Goal: Task Accomplishment & Management: Use online tool/utility

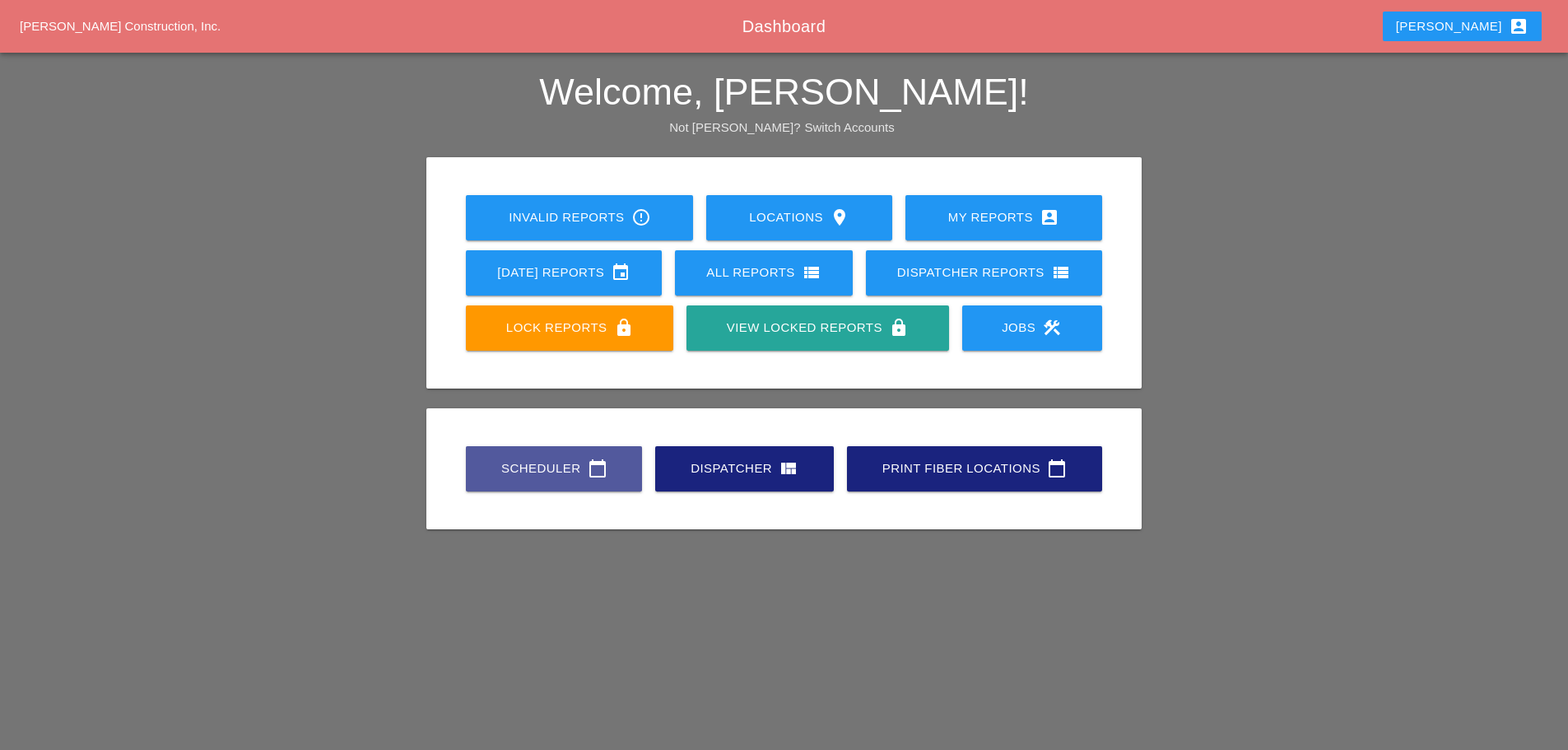
click at [541, 450] on link "Scheduler calendar_today" at bounding box center [553, 468] width 176 height 45
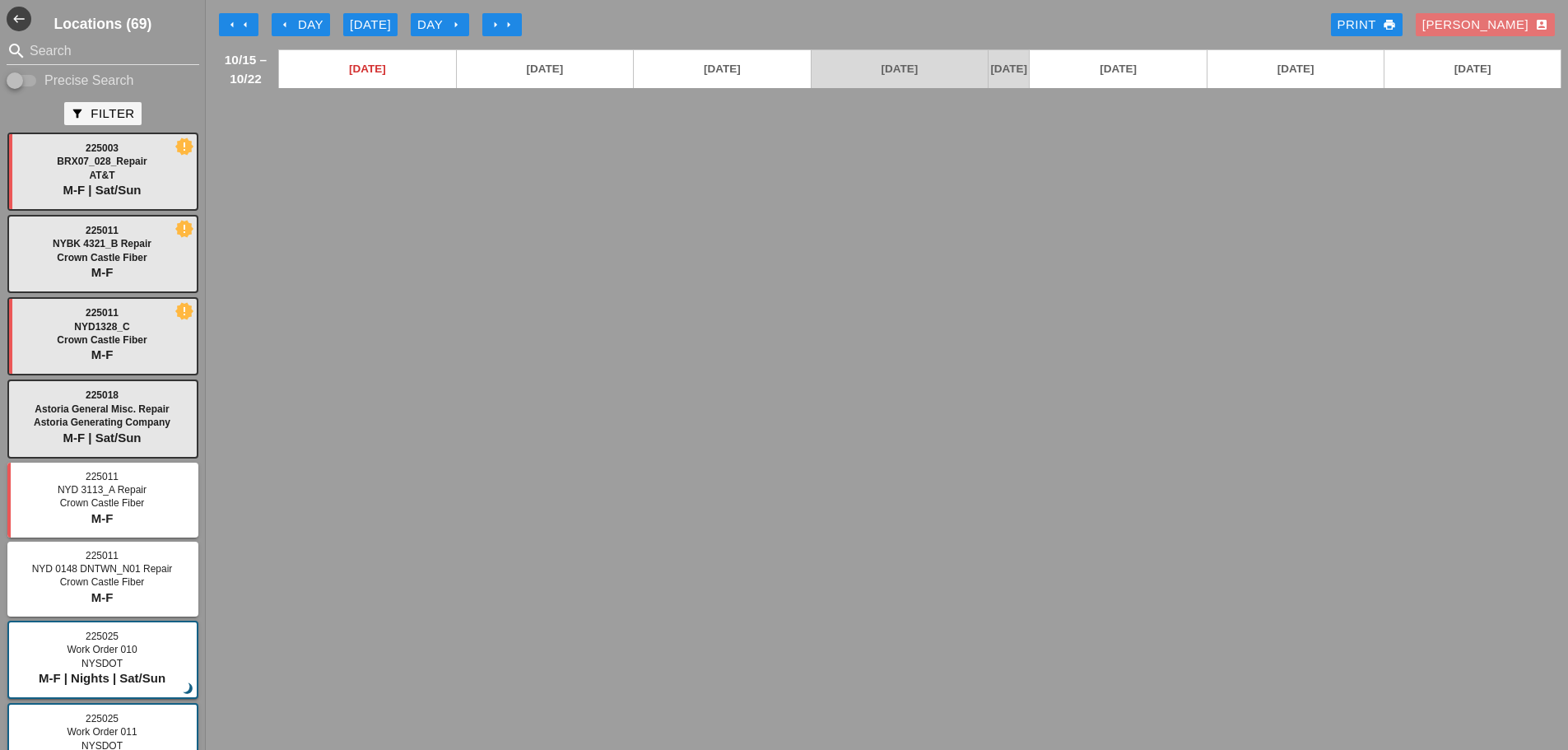
click at [284, 26] on icon "arrow_left" at bounding box center [284, 24] width 13 height 13
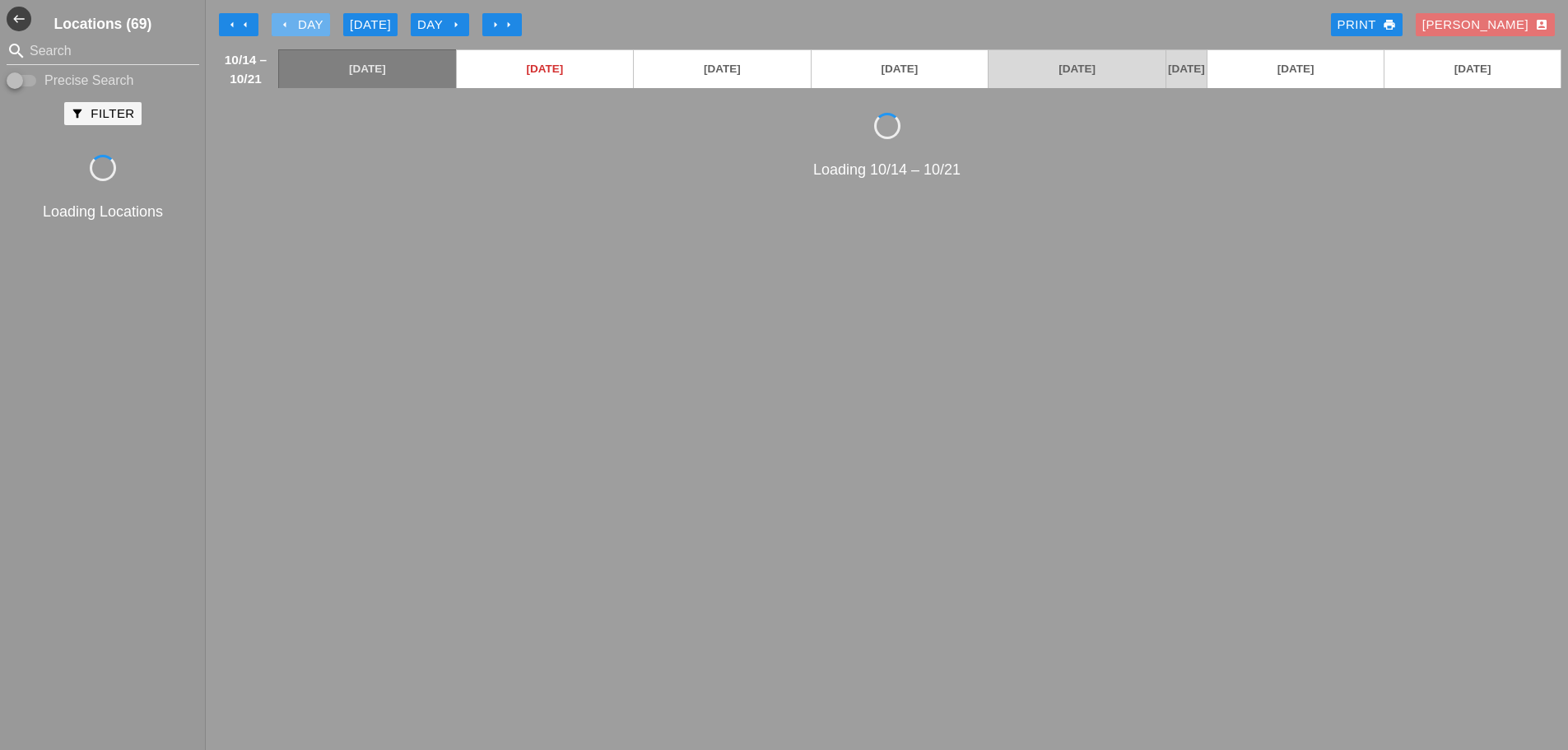
click at [284, 26] on icon "arrow_left" at bounding box center [284, 24] width 13 height 13
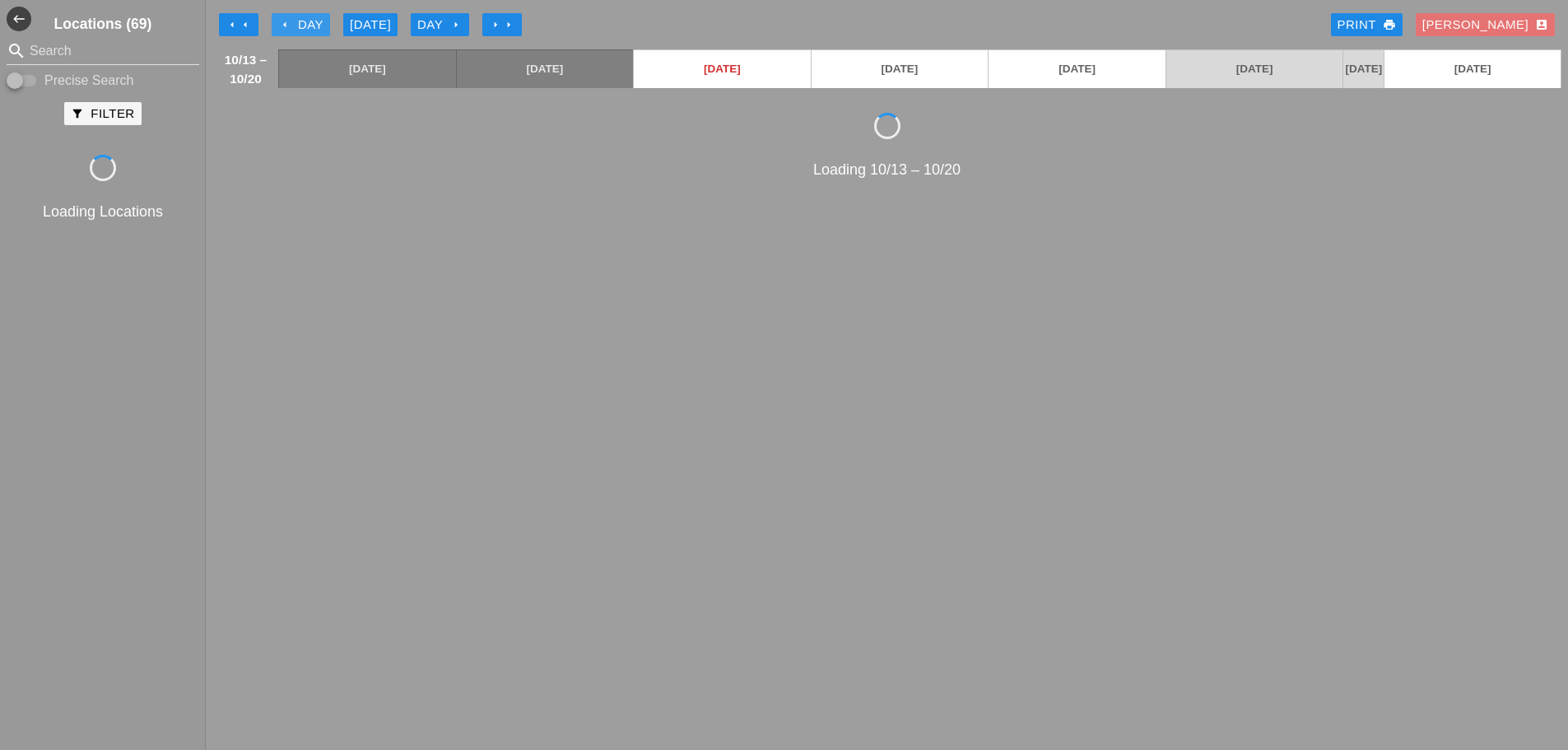
click at [284, 26] on icon "arrow_left" at bounding box center [284, 24] width 13 height 13
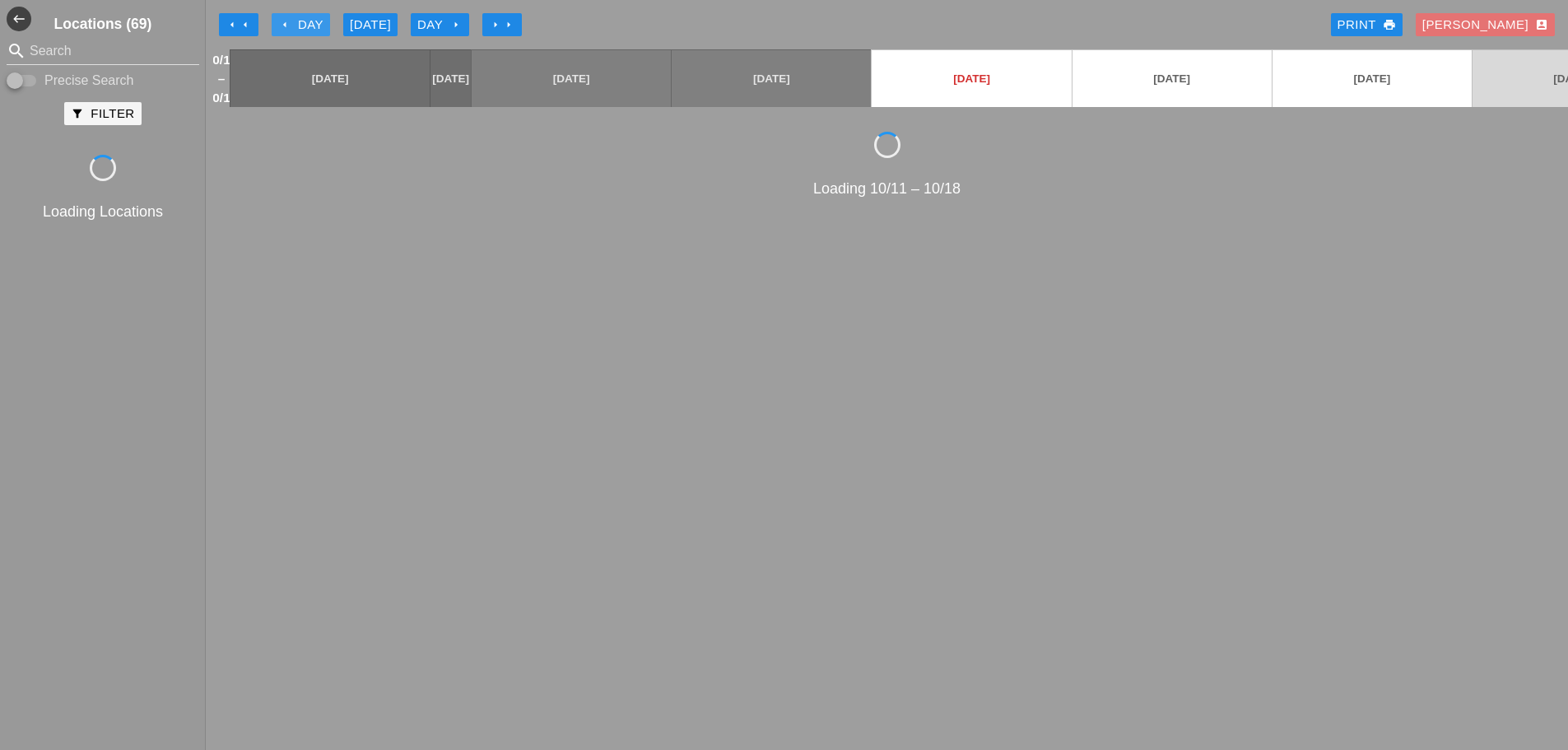
click at [284, 26] on icon "arrow_left" at bounding box center [284, 24] width 13 height 13
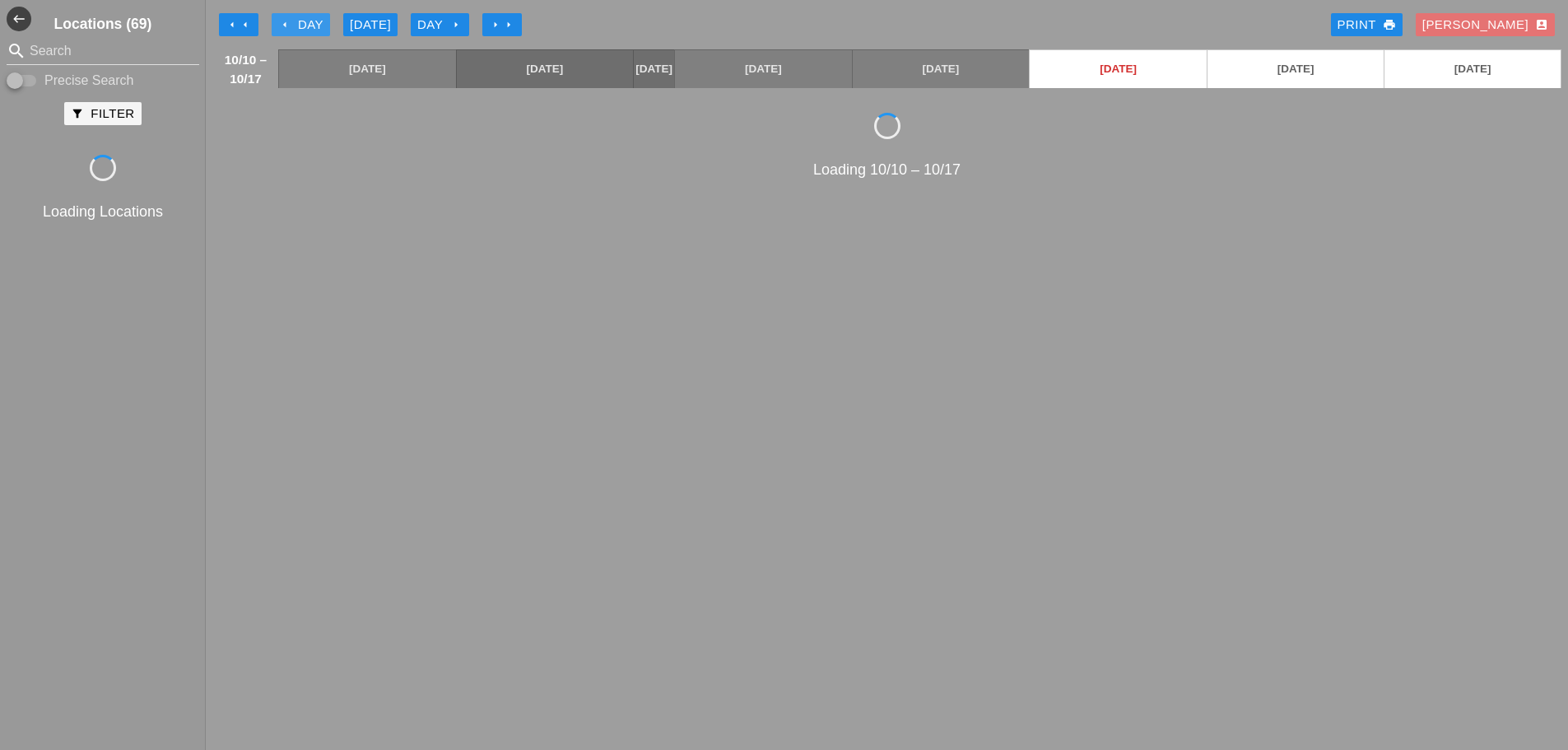
click at [284, 26] on icon "arrow_left" at bounding box center [284, 24] width 13 height 13
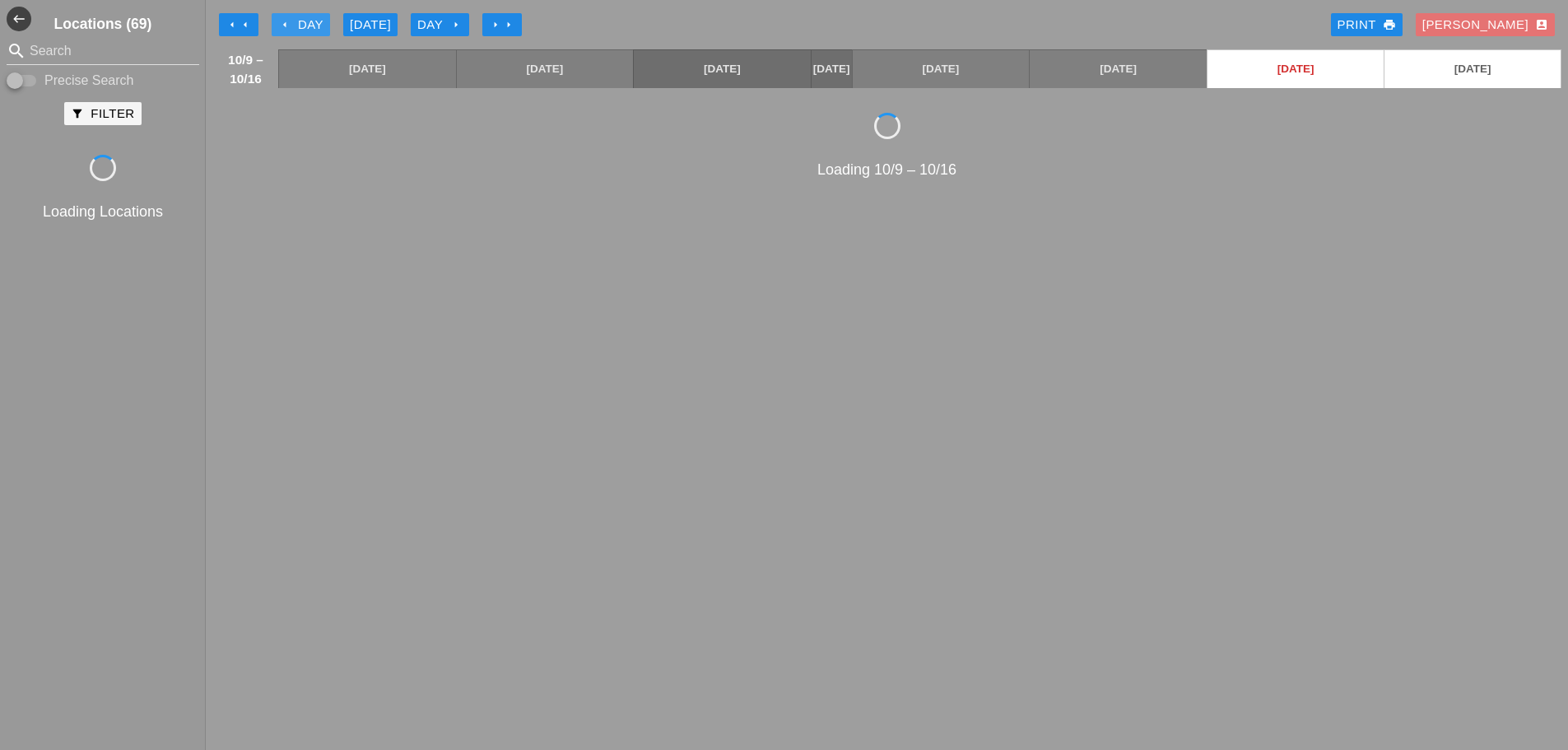
click at [284, 26] on icon "arrow_left" at bounding box center [284, 24] width 13 height 13
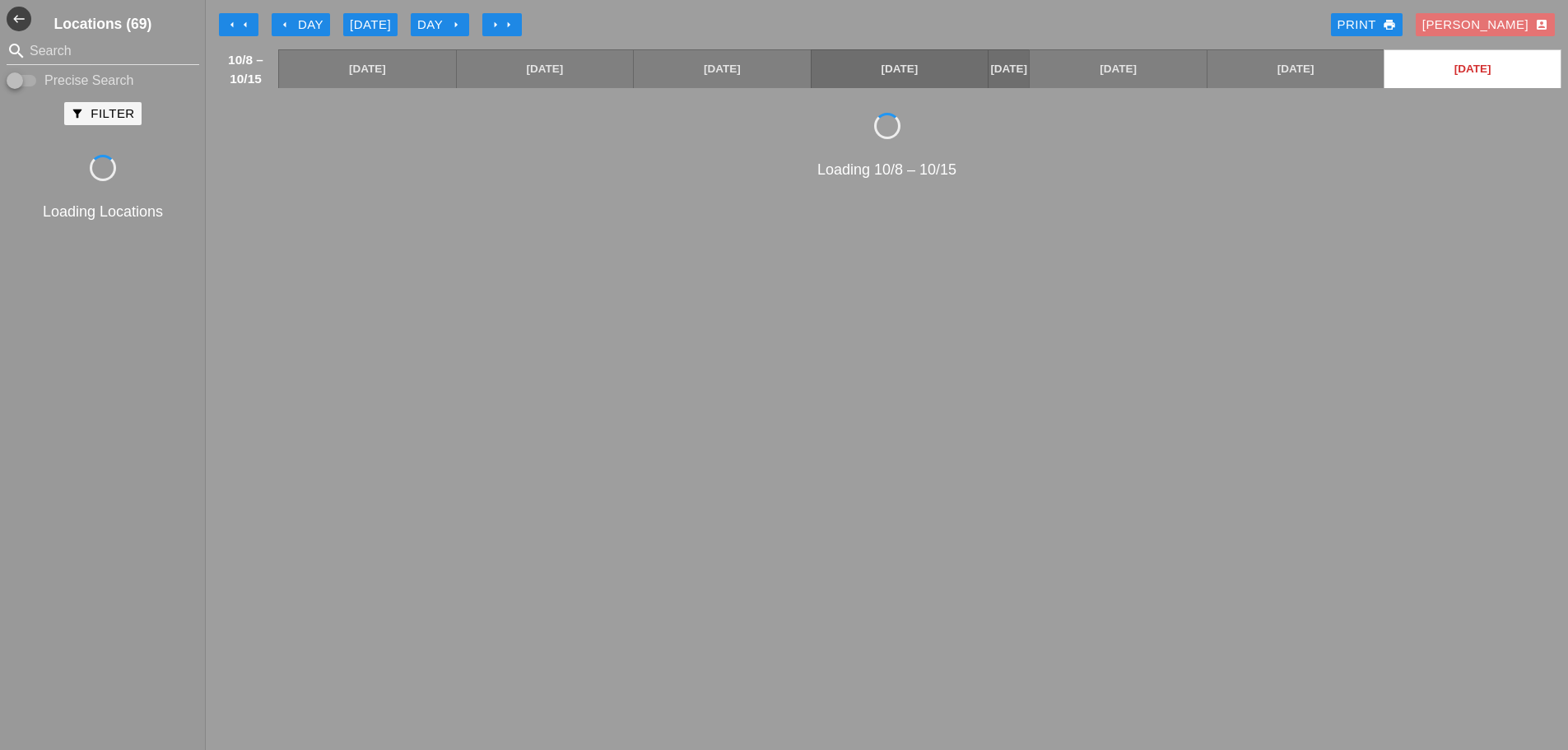
click at [284, 26] on icon "arrow_left" at bounding box center [284, 24] width 13 height 13
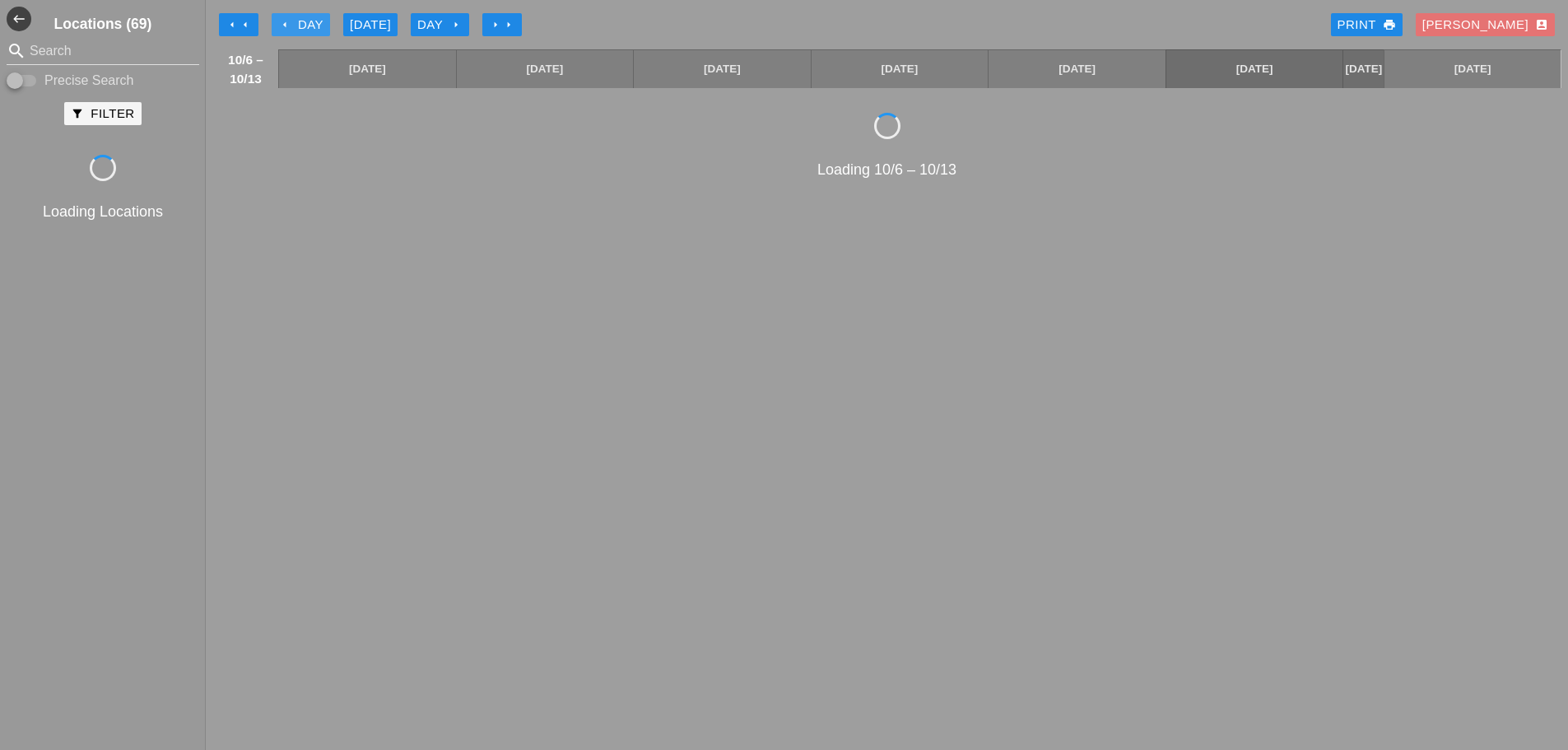
click at [284, 26] on icon "arrow_left" at bounding box center [284, 24] width 13 height 13
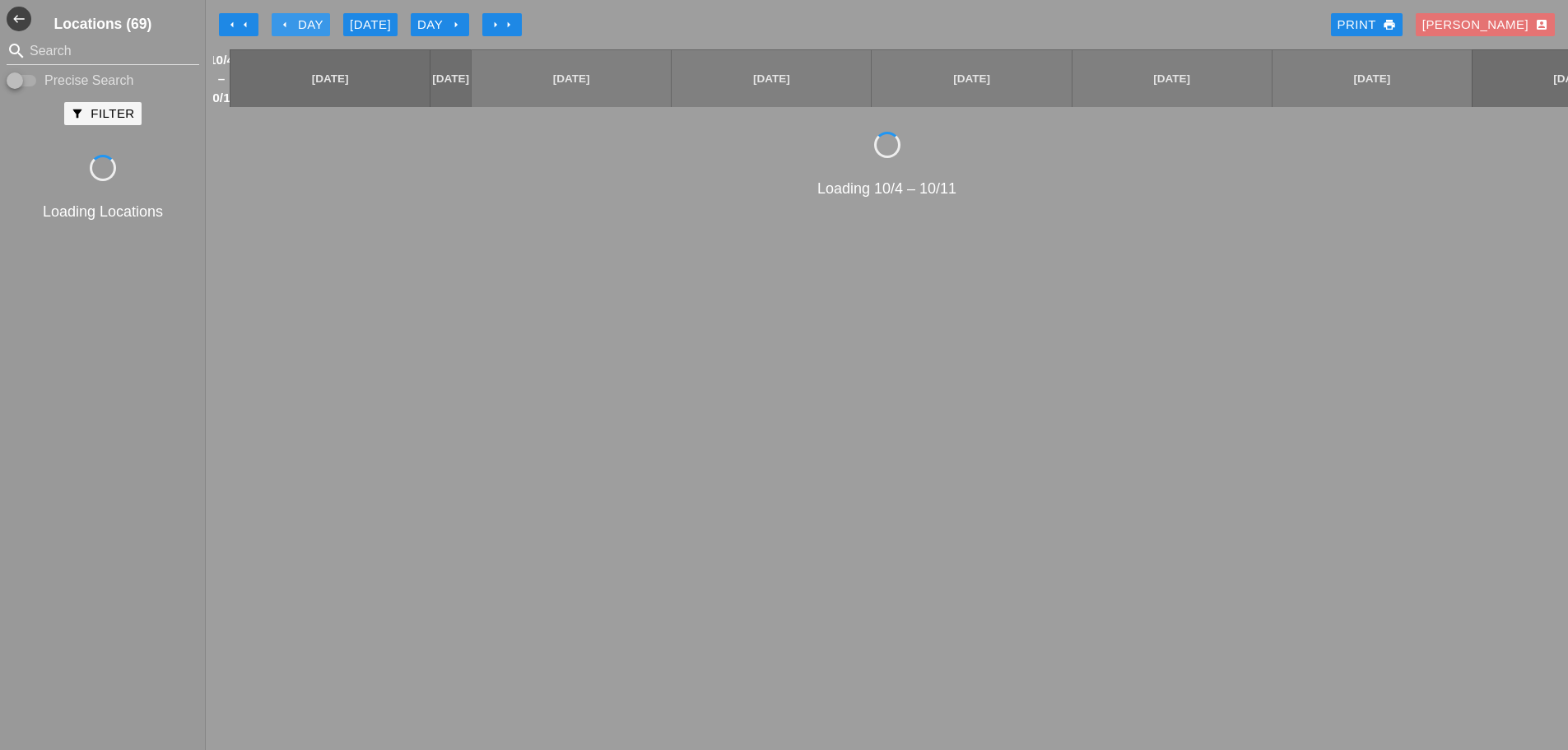
click at [284, 26] on icon "arrow_left" at bounding box center [284, 24] width 13 height 13
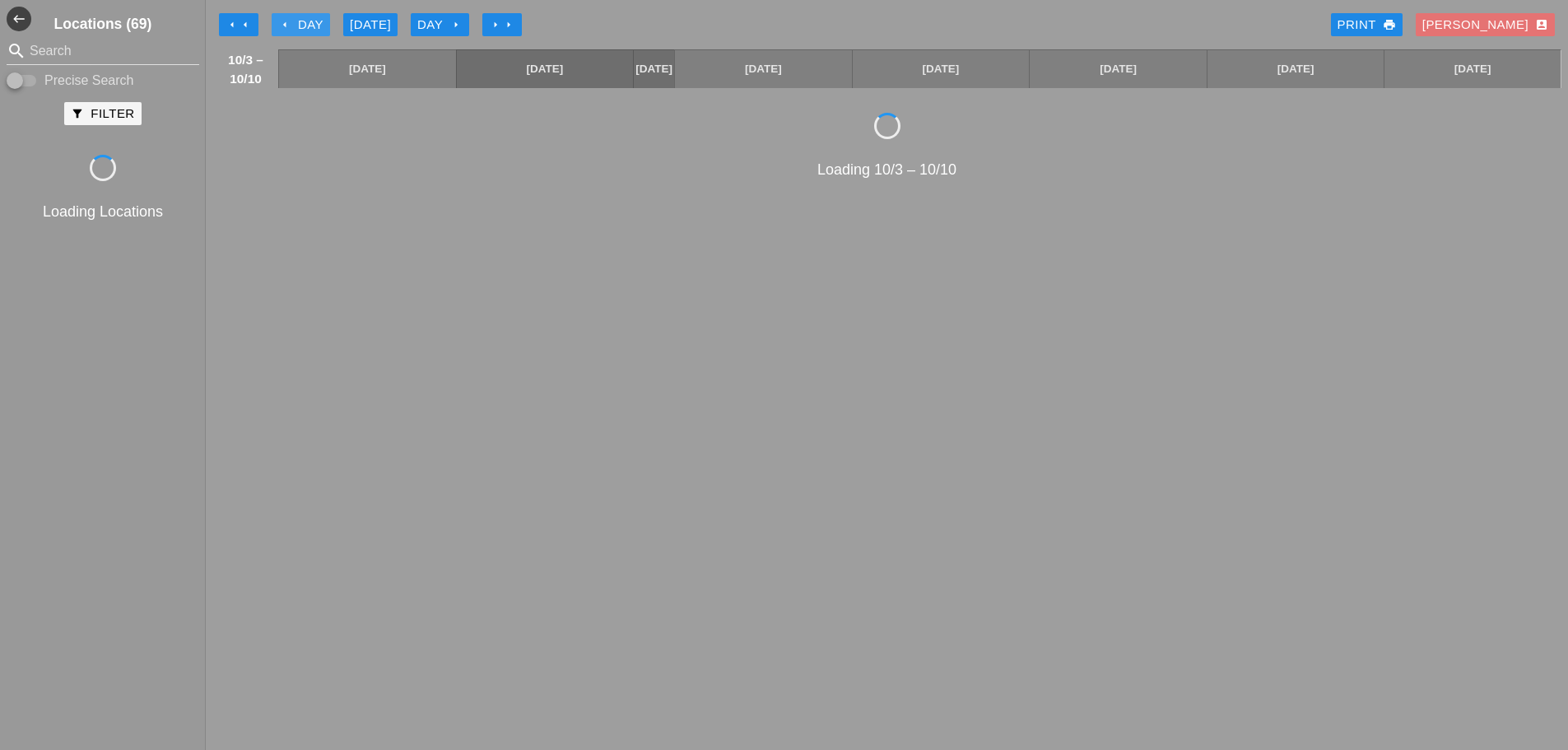
click at [284, 26] on icon "arrow_left" at bounding box center [284, 24] width 13 height 13
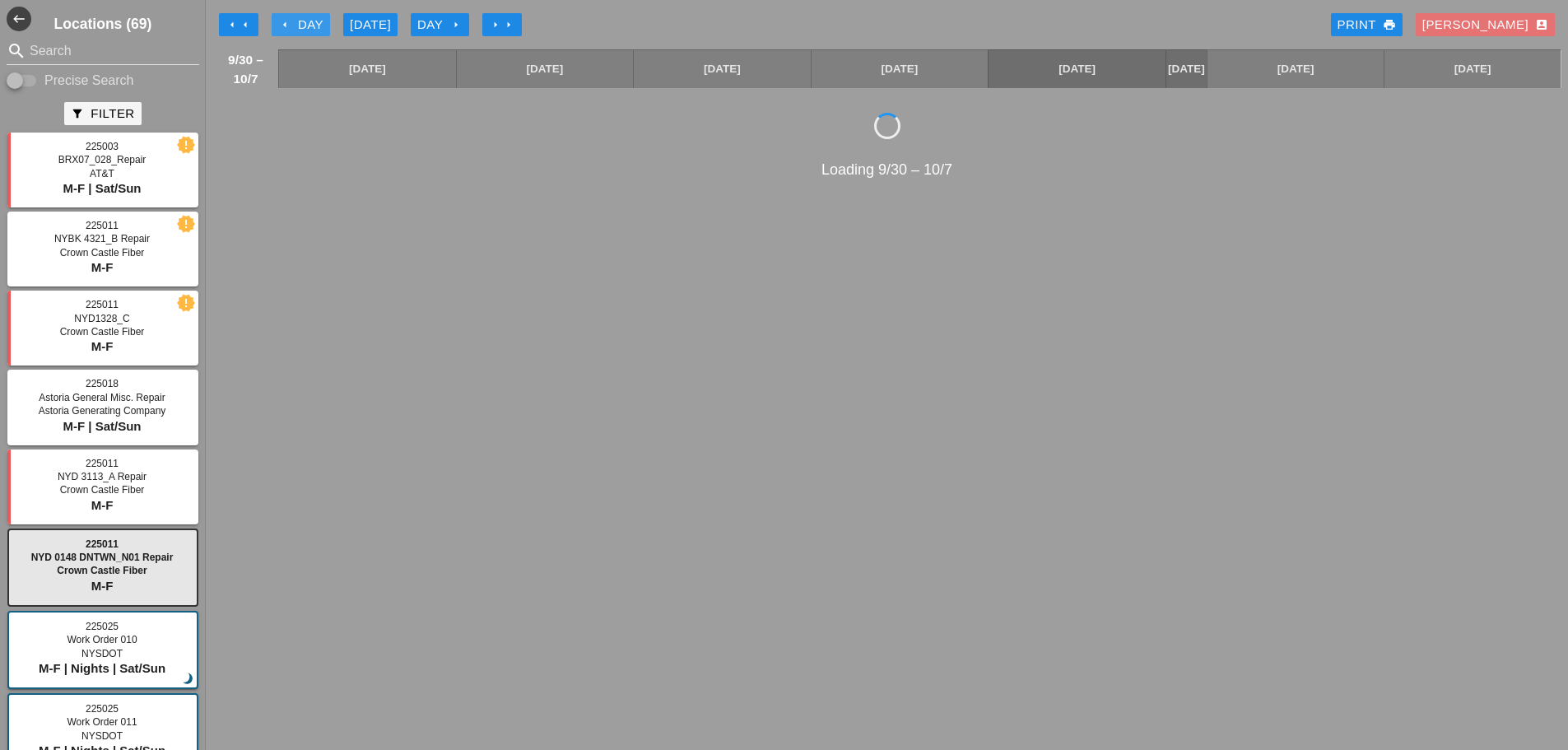
click at [284, 26] on icon "arrow_left" at bounding box center [284, 24] width 13 height 13
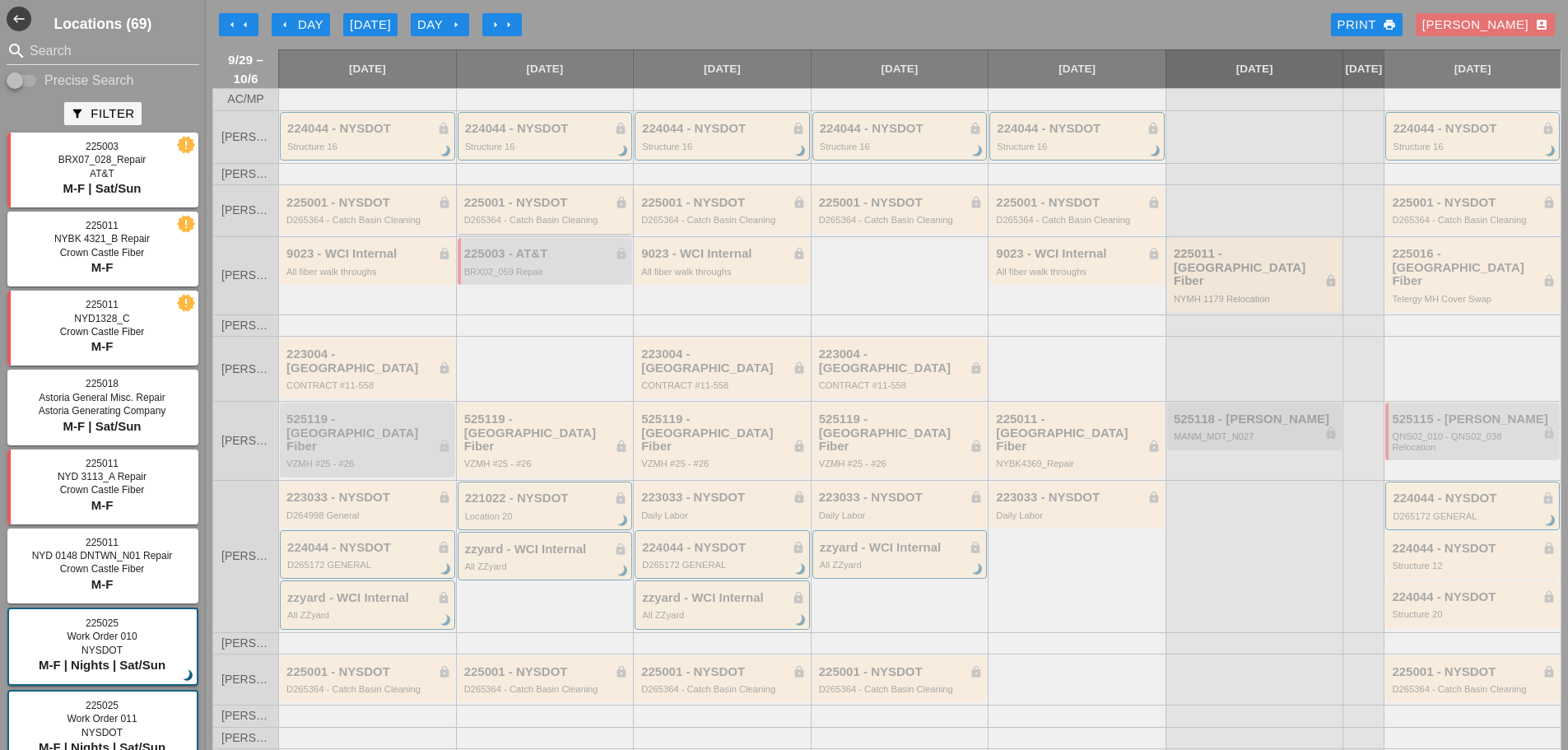
click at [539, 233] on div "225001 - NYSDOT lock D265364 - Catch Basin Cleaning" at bounding box center [545, 209] width 175 height 47
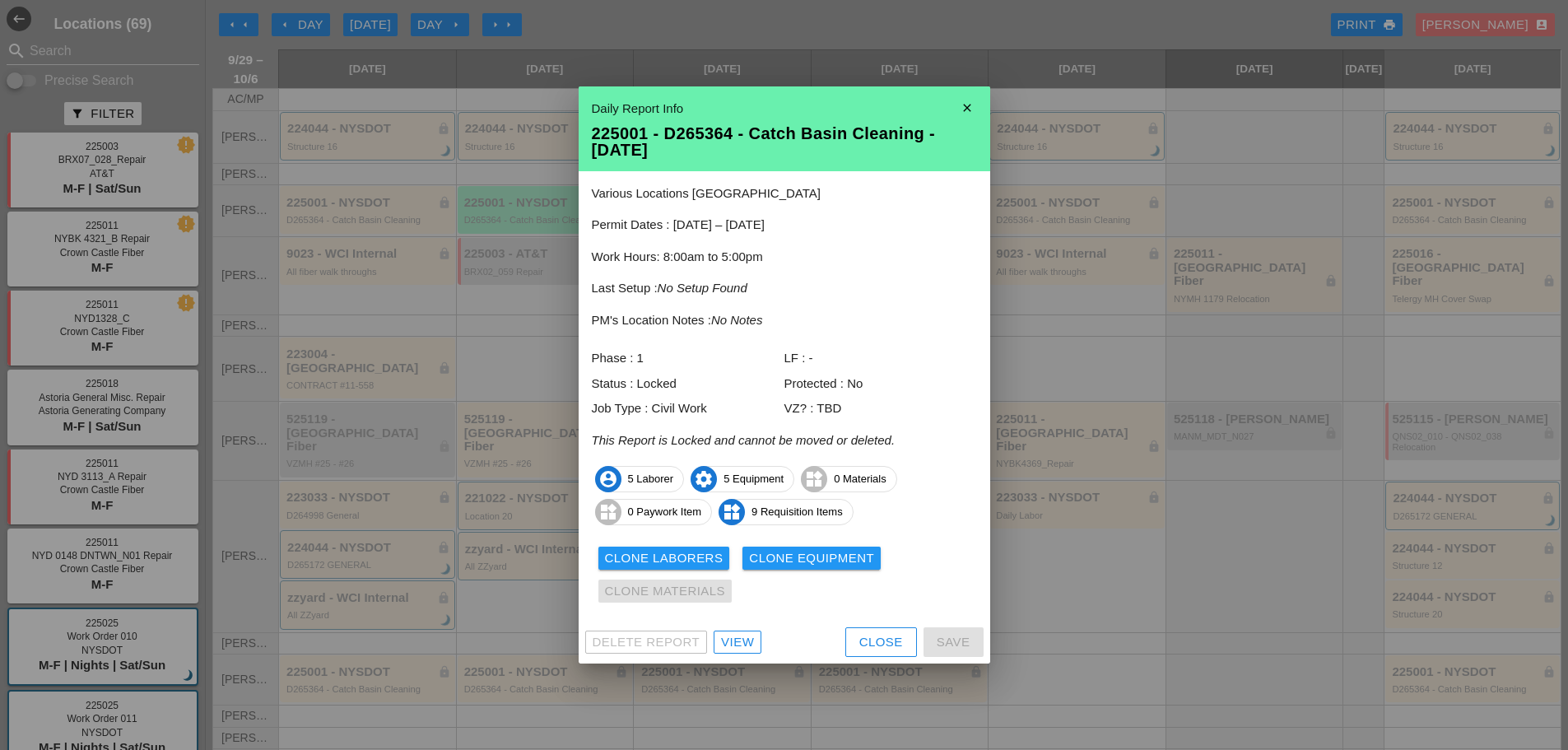
click at [731, 645] on div "View" at bounding box center [737, 642] width 33 height 19
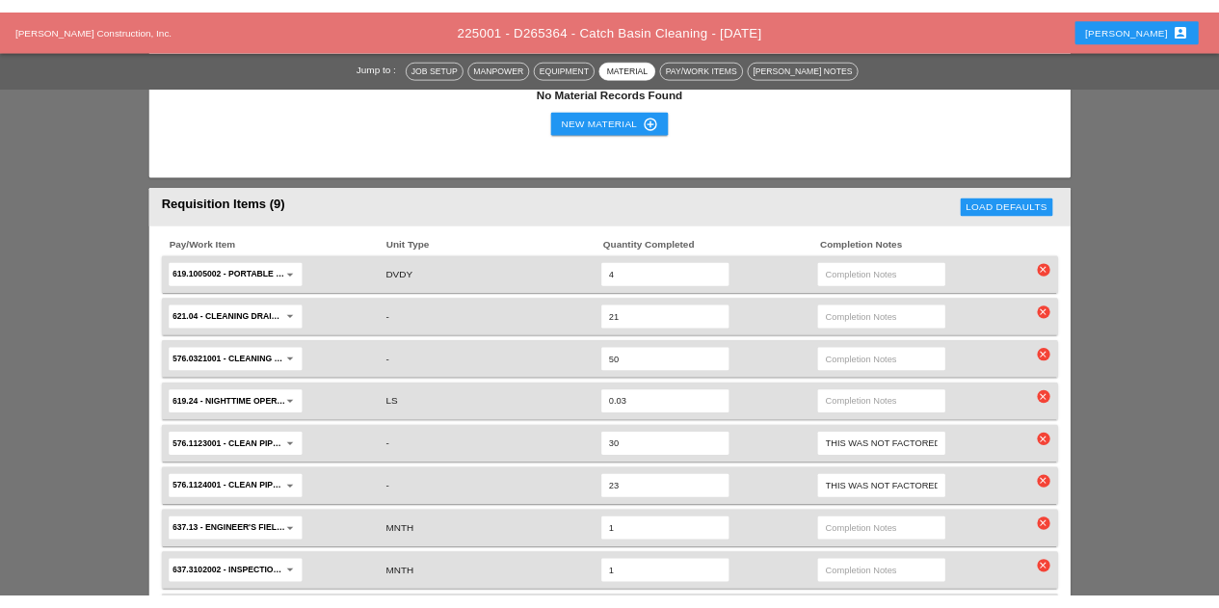
scroll to position [2120, 0]
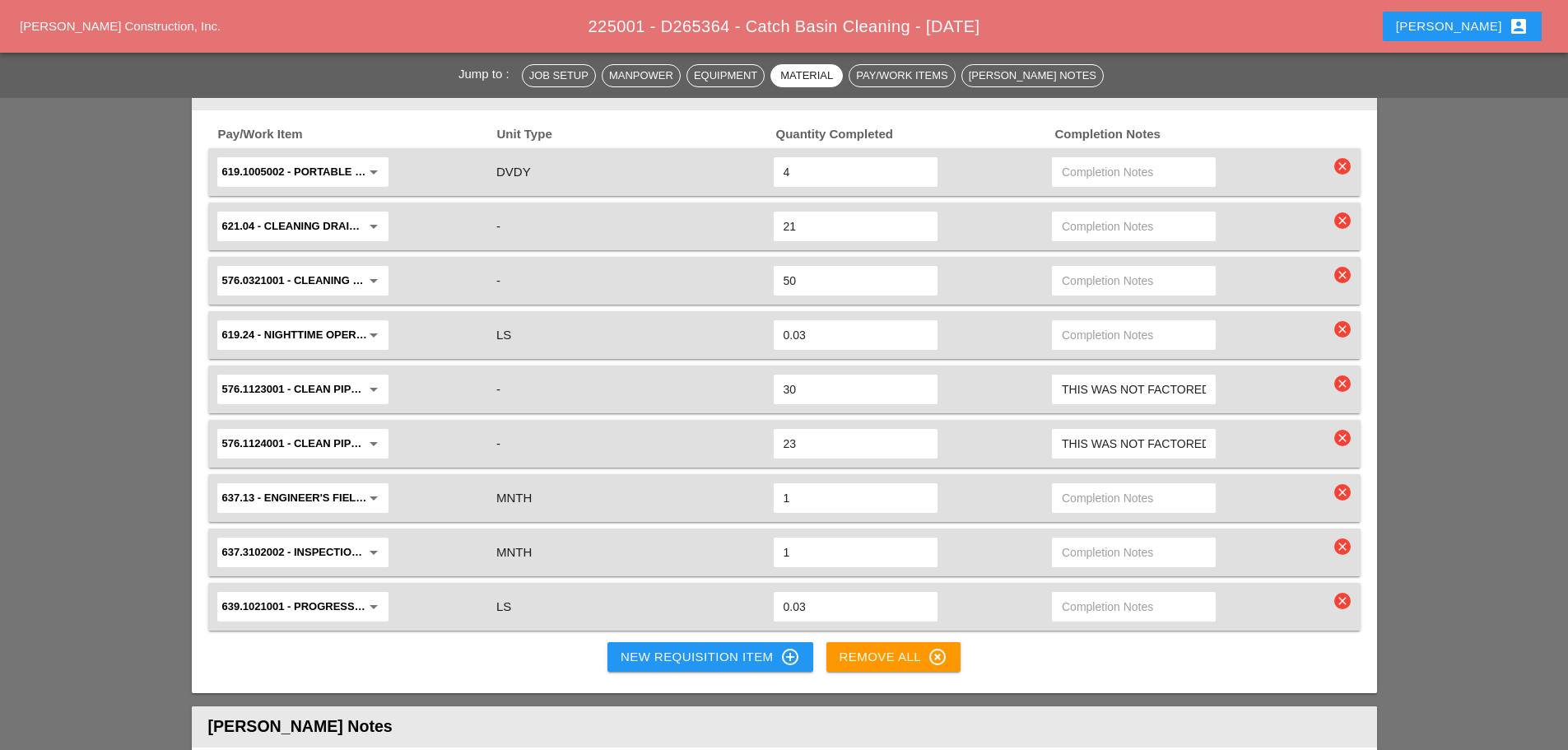
click at [724, 664] on div "New Requisition Item control_point" at bounding box center [711, 656] width 179 height 20
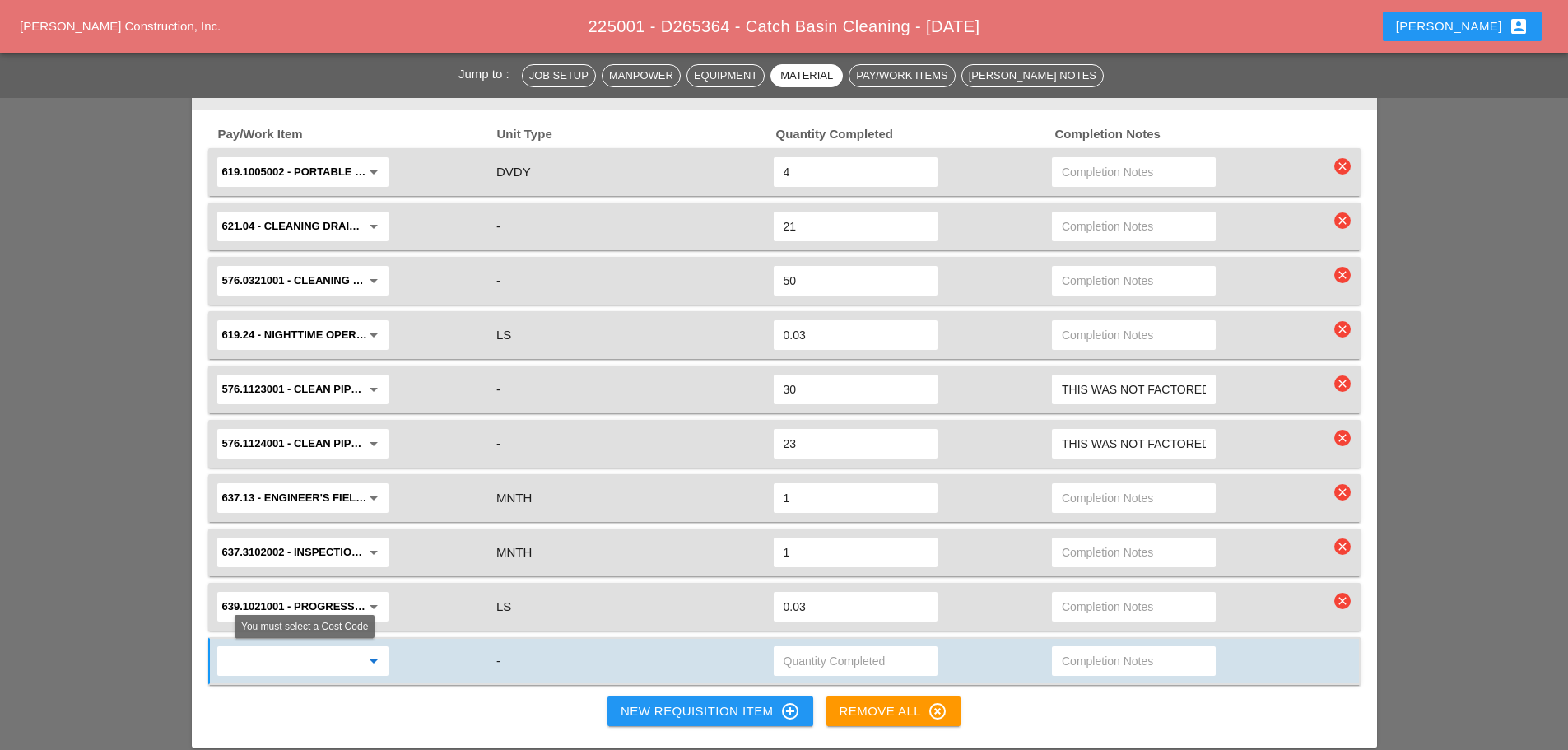
click at [320, 665] on input "text" at bounding box center [291, 660] width 138 height 26
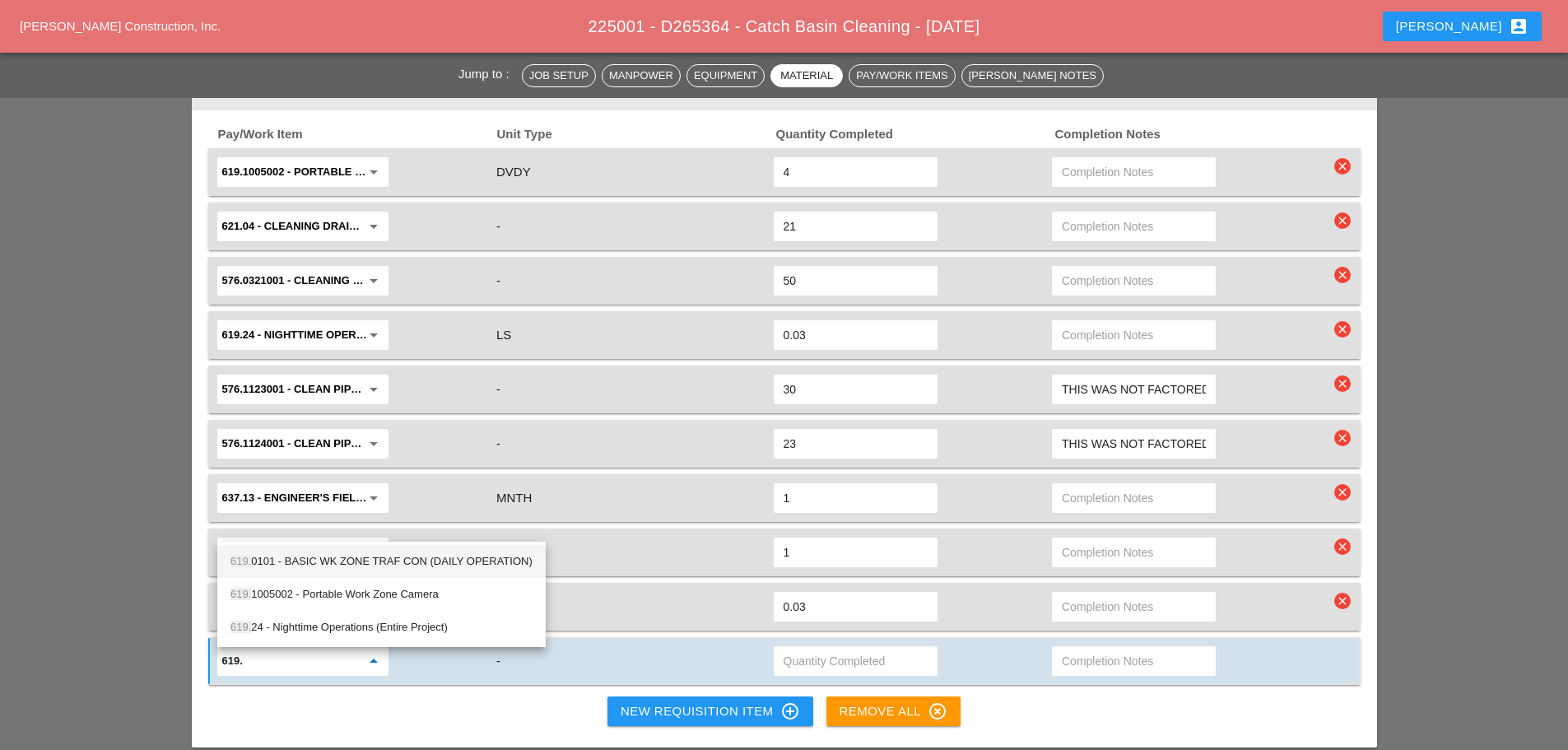
click at [377, 565] on div "619. 0101 - BASIC WK ZONE TRAF CON (DAILY OPERATION)" at bounding box center [382, 561] width 302 height 20
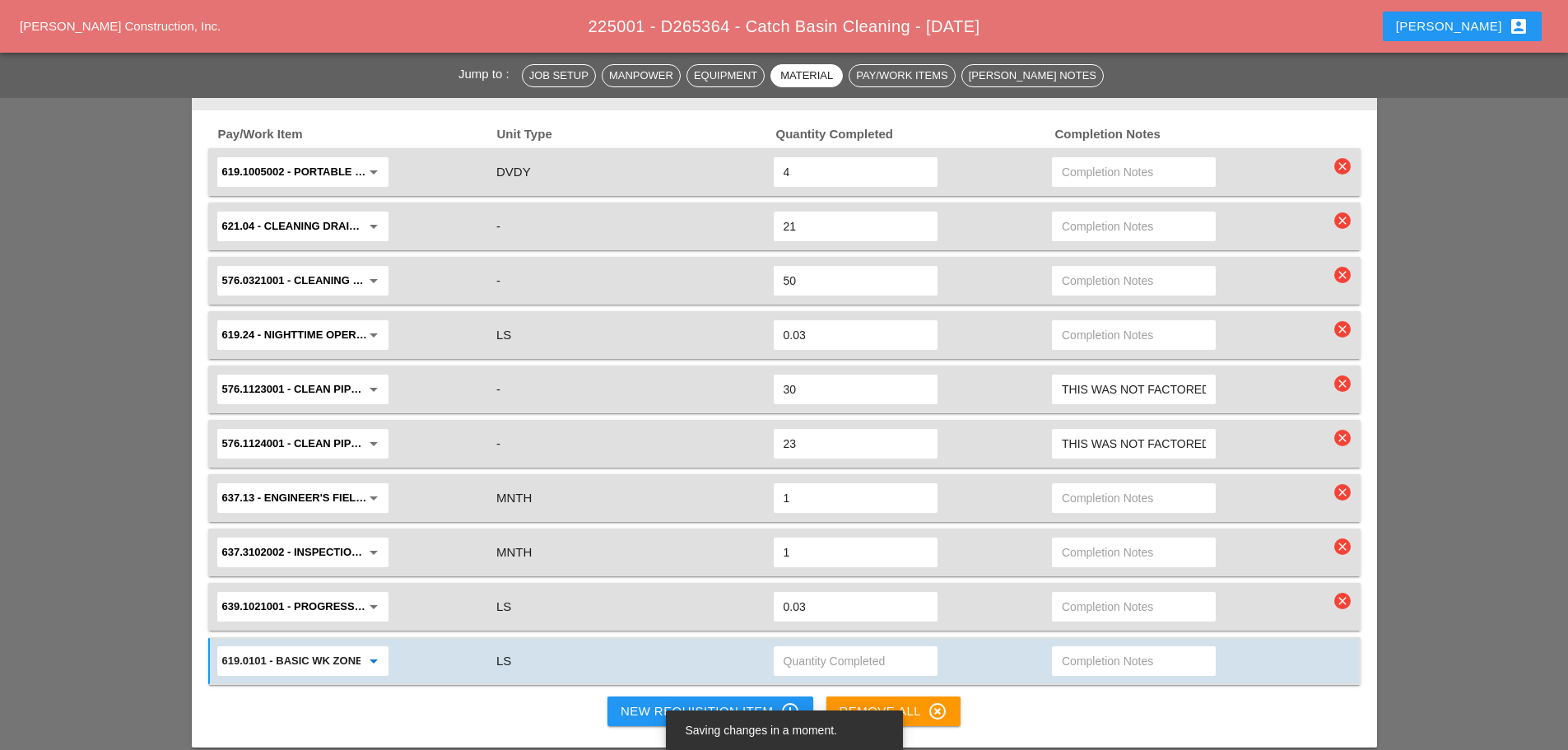
type input "619.0101 - BASIC WK ZONE TRAF CON (DAILY OPERATION)"
click at [793, 664] on input "text" at bounding box center [855, 660] width 144 height 26
type input ".1"
click at [1103, 710] on div "Pay/Work Item Unit Type Quantity Completed Completion Notes 619.1005002 - Porta…" at bounding box center [785, 429] width 1185 height 638
